Goal: Check status

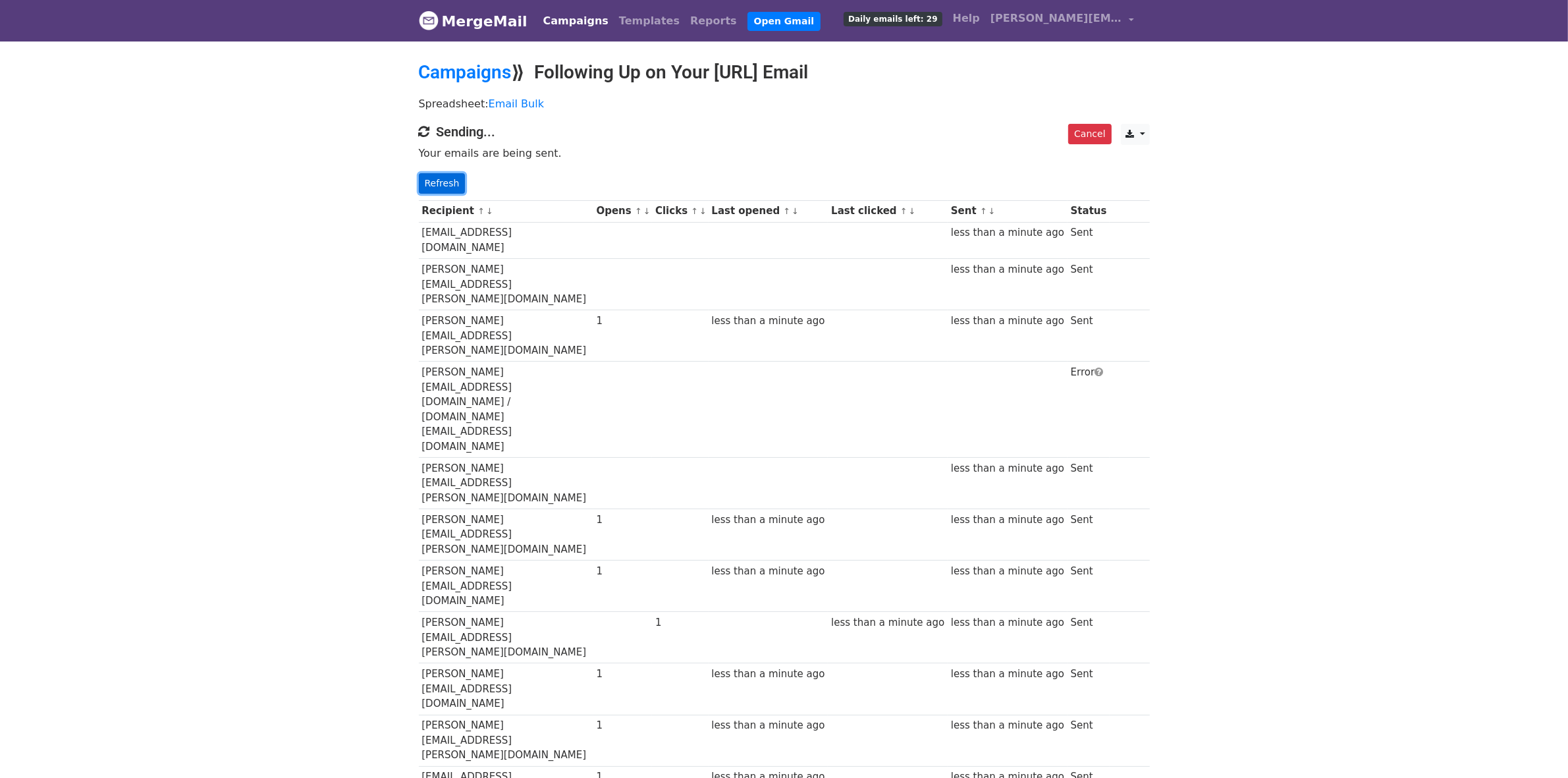
drag, startPoint x: 0, startPoint y: 0, endPoint x: 459, endPoint y: 190, distance: 496.8
click at [459, 190] on link "Refresh" at bounding box center [441, 183] width 47 height 21
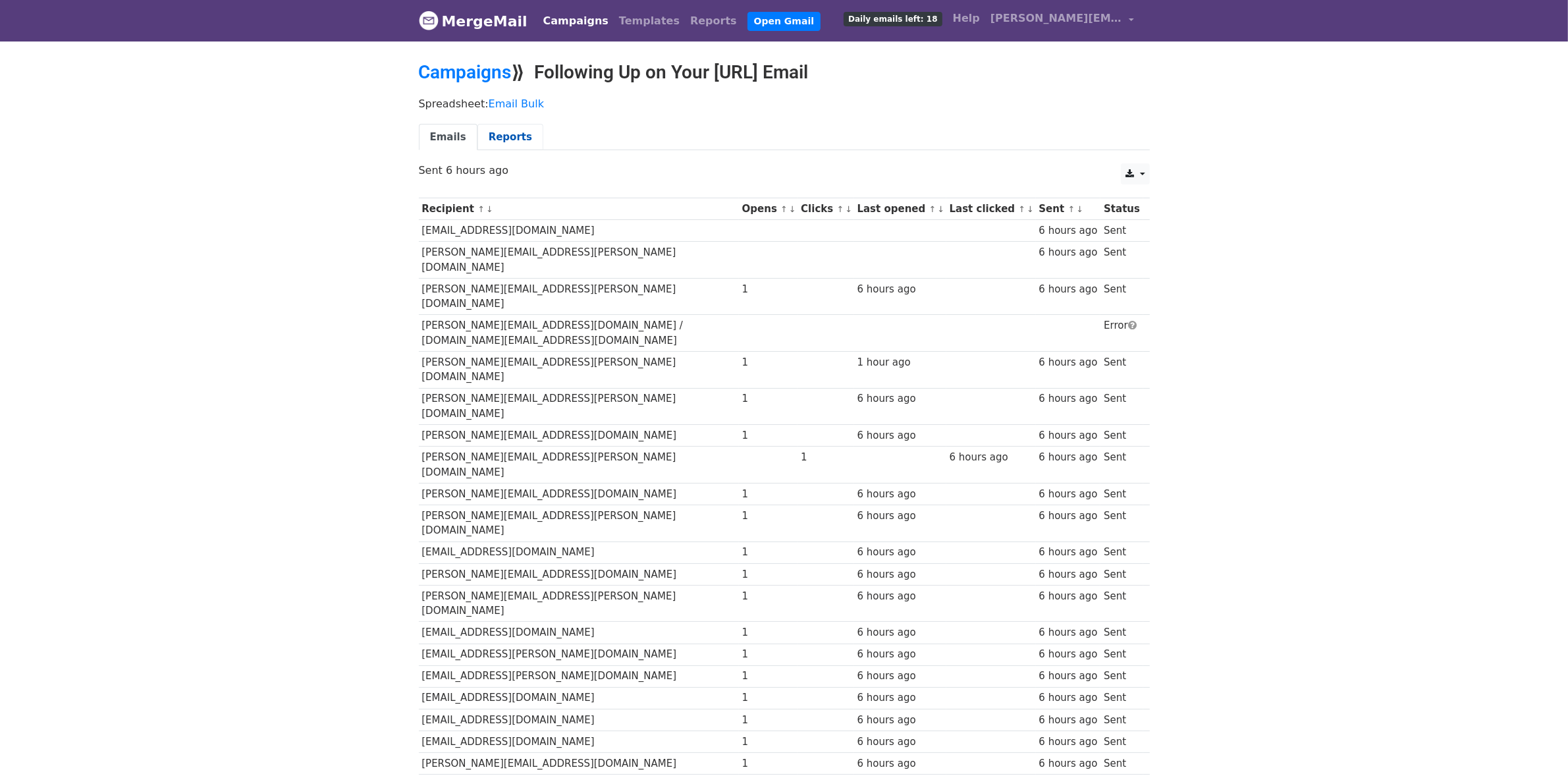
click at [512, 135] on link "Reports" at bounding box center [510, 137] width 66 height 27
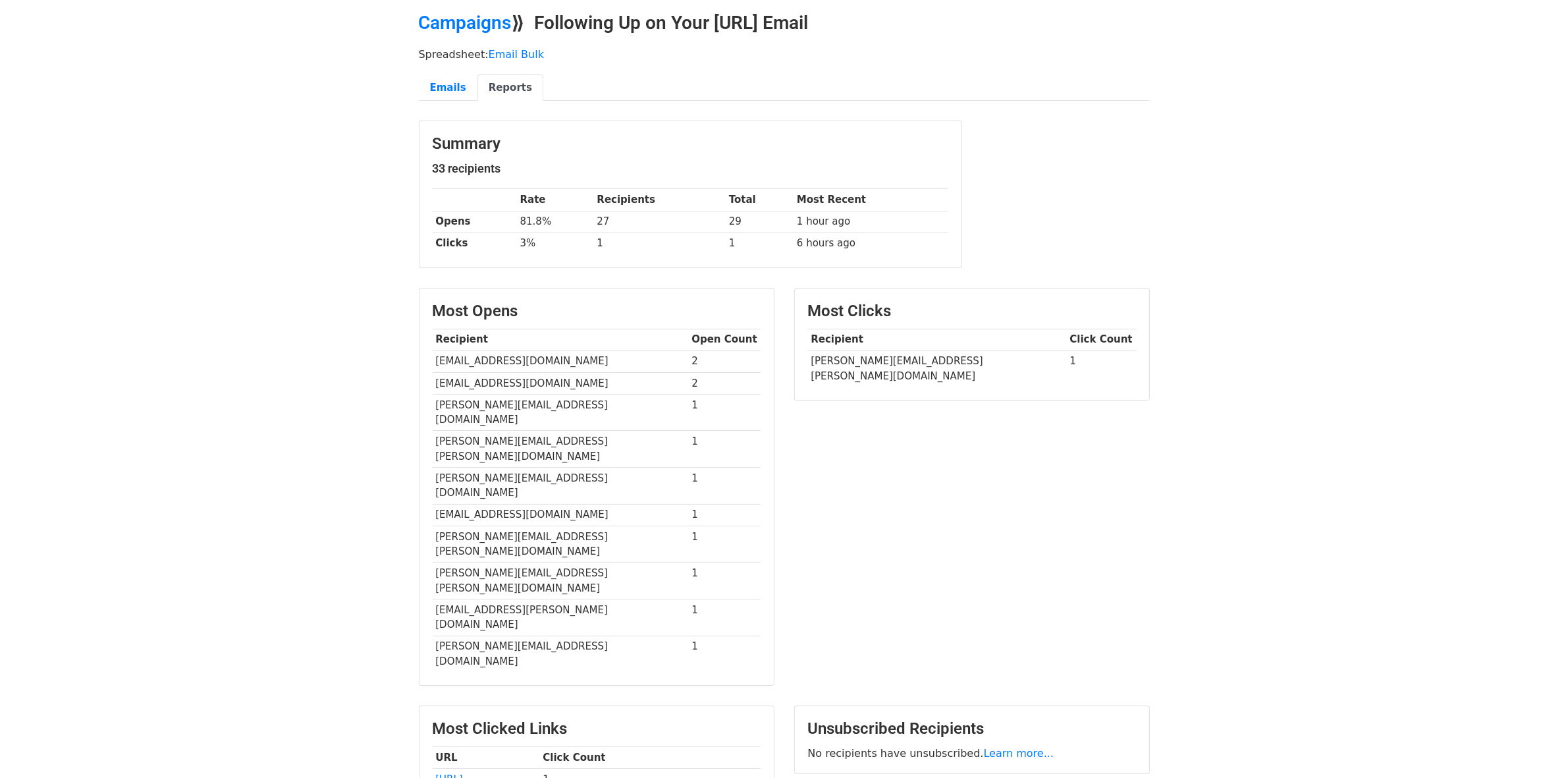
scroll to position [94, 0]
